Goal: Task Accomplishment & Management: Use online tool/utility

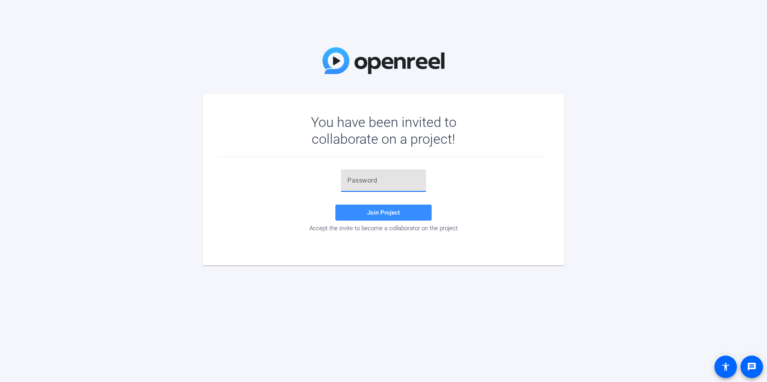
paste input "NJF932"
click at [390, 217] on span at bounding box center [383, 212] width 96 height 19
click at [380, 171] on div "NJF932" at bounding box center [383, 181] width 72 height 22
type input "NJF932"
click at [390, 208] on span at bounding box center [383, 212] width 96 height 19
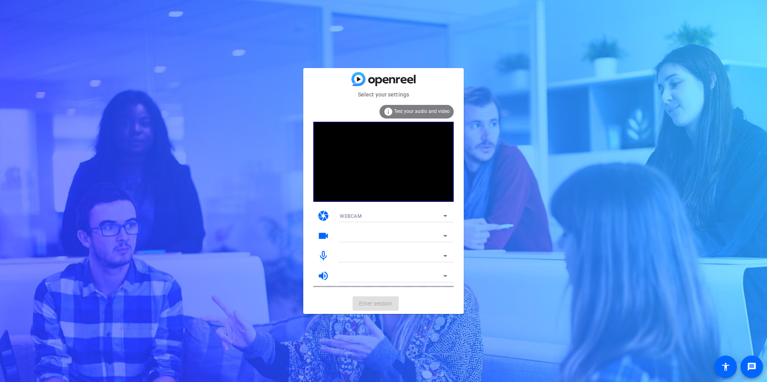
click at [376, 233] on div at bounding box center [391, 236] width 103 height 10
click at [363, 215] on div "WEBCAM" at bounding box center [391, 216] width 103 height 10
click at [360, 243] on span "DESKTOP" at bounding box center [351, 245] width 22 height 10
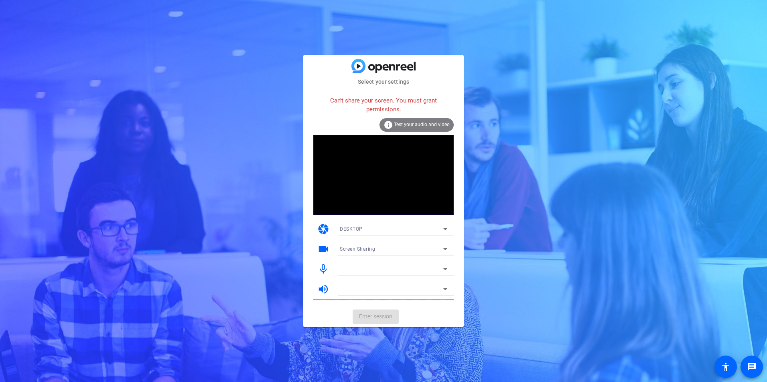
click at [393, 289] on div at bounding box center [391, 290] width 103 height 10
click at [380, 313] on mat-card-actions "Enter session" at bounding box center [383, 317] width 160 height 21
click at [419, 123] on span "Test your audio and video" at bounding box center [422, 125] width 56 height 6
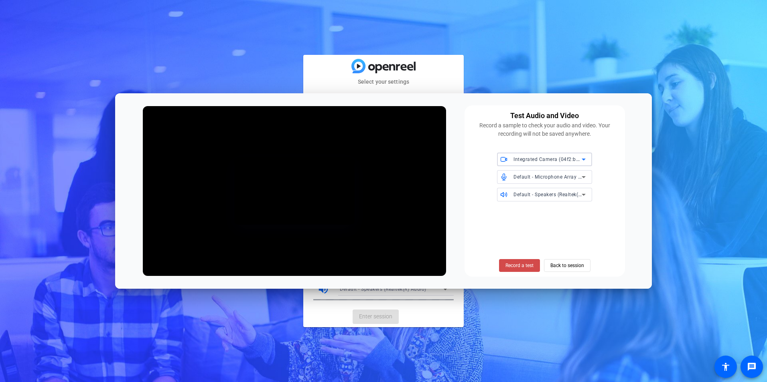
click at [524, 267] on span "Record a test" at bounding box center [519, 265] width 28 height 7
click at [520, 268] on span "Stop Testing" at bounding box center [519, 265] width 27 height 7
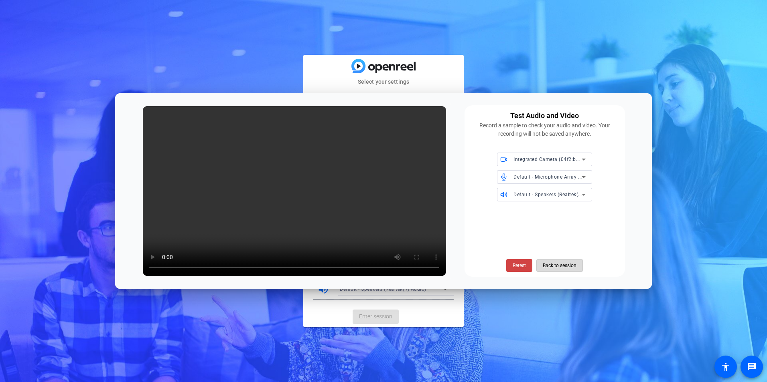
click at [557, 265] on span "Back to session" at bounding box center [559, 265] width 34 height 15
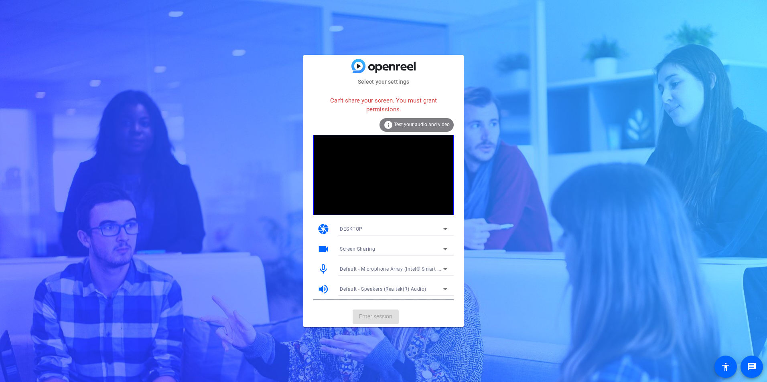
click at [380, 316] on mat-card-actions "Enter session" at bounding box center [383, 317] width 160 height 21
click at [362, 228] on div "DESKTOP" at bounding box center [391, 229] width 103 height 10
click at [368, 244] on mat-option "WEBCAM" at bounding box center [393, 245] width 120 height 13
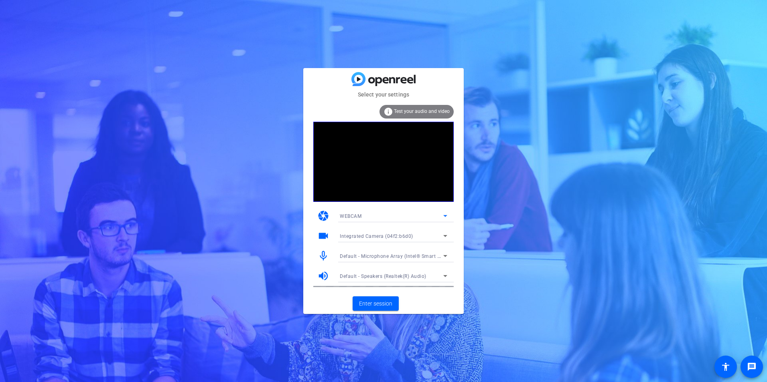
click at [382, 238] on span "Integrated Camera (04f2:b6d0)" at bounding box center [376, 237] width 73 height 6
click at [382, 238] on div at bounding box center [383, 191] width 767 height 382
click at [387, 253] on span "Default - Microphone Array (Intel® Smart Sound Technology for Digital Microphon…" at bounding box center [439, 256] width 199 height 6
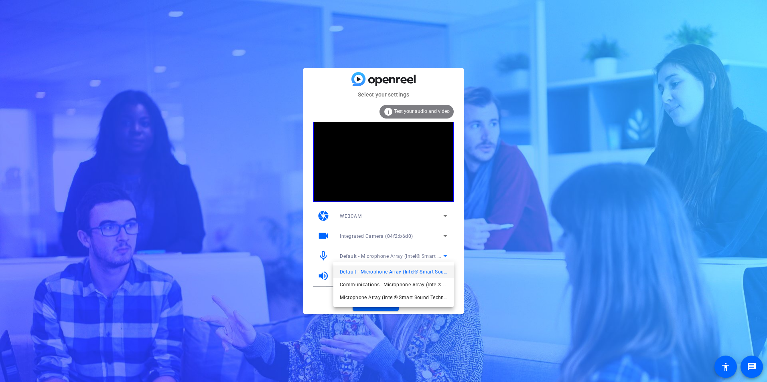
click at [387, 253] on div at bounding box center [383, 191] width 767 height 382
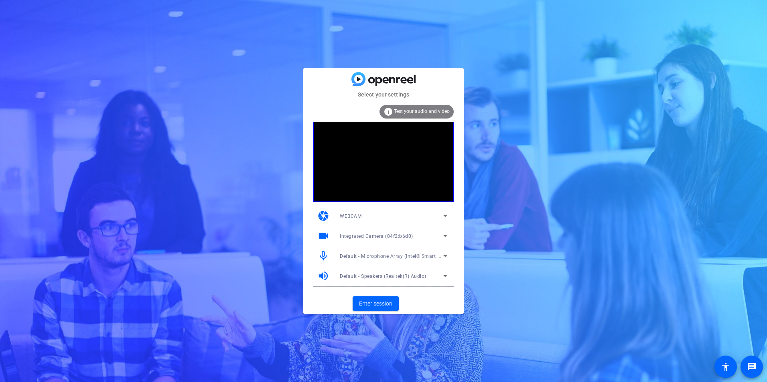
click at [386, 283] on div at bounding box center [393, 287] width 120 height 9
click at [386, 276] on span "Default - Speakers (Realtek(R) Audio)" at bounding box center [383, 277] width 87 height 6
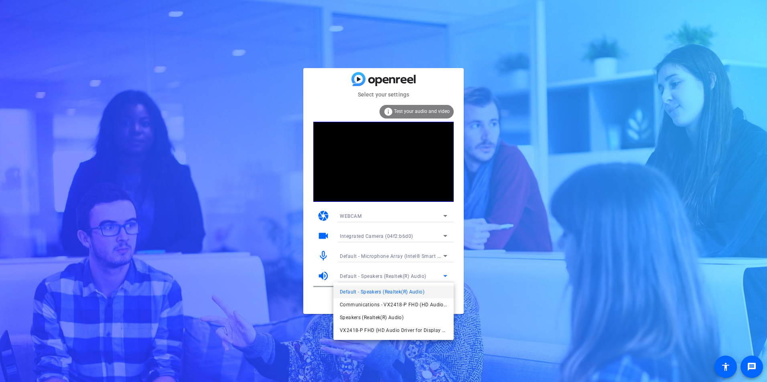
click at [386, 276] on div at bounding box center [383, 191] width 767 height 382
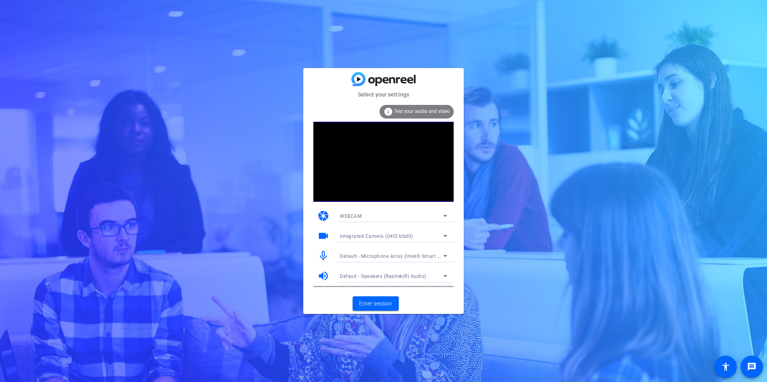
click at [360, 210] on div "WEBCAM" at bounding box center [393, 216] width 107 height 13
click at [360, 210] on div at bounding box center [383, 191] width 767 height 382
click at [382, 300] on span "Enter session" at bounding box center [375, 304] width 33 height 8
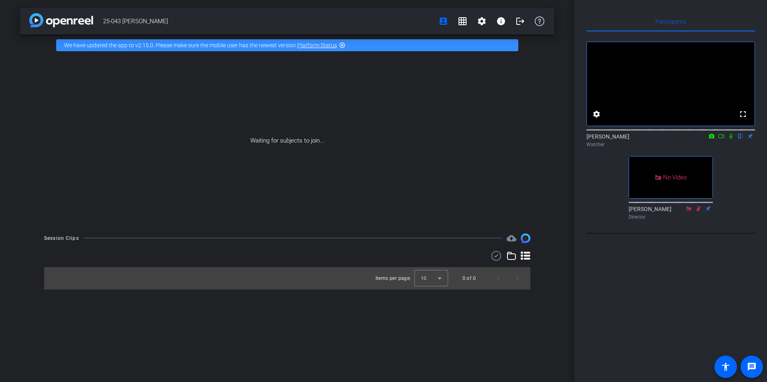
click at [730, 139] on icon at bounding box center [730, 136] width 3 height 5
click at [722, 138] on icon at bounding box center [721, 136] width 6 height 4
